Goal: Information Seeking & Learning: Learn about a topic

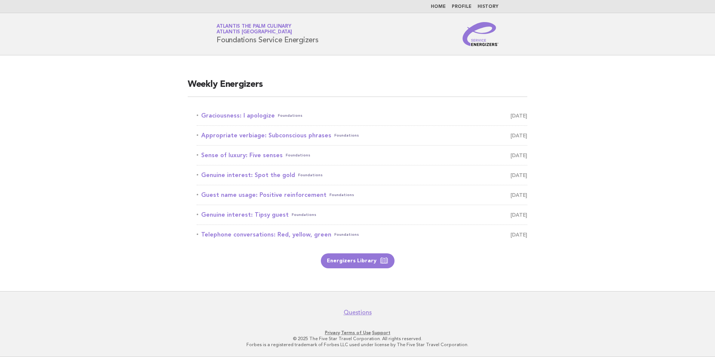
click at [241, 116] on link "Graciousness: I apologize Foundations [DATE]" at bounding box center [362, 115] width 331 height 10
